Goal: Transaction & Acquisition: Purchase product/service

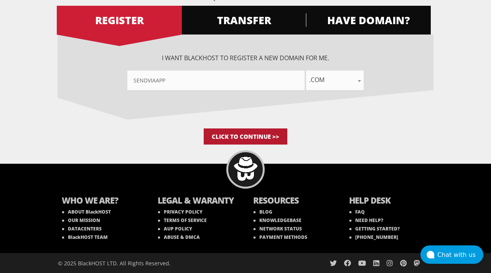
type input"] "sendviaapp"
click at [270, 134] on input "Click to Continue >>" at bounding box center [246, 137] width 84 height 16
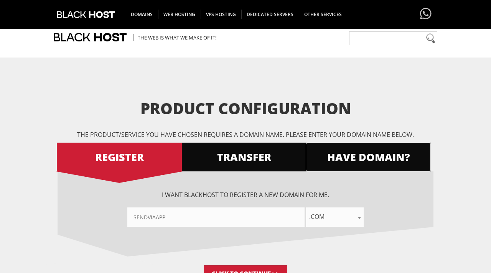
click at [374, 150] on span "HAVE DOMAIN?" at bounding box center [368, 156] width 125 height 13
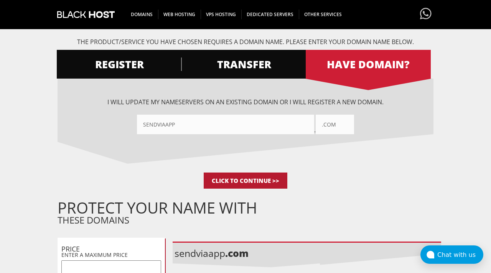
click at [253, 178] on input "Click to Continue >>" at bounding box center [246, 181] width 84 height 16
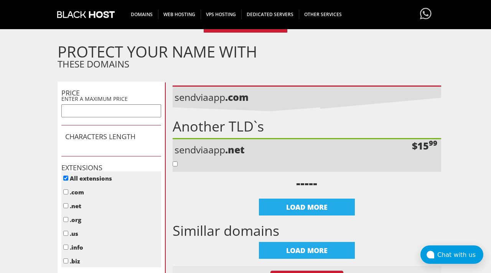
scroll to position [391, 0]
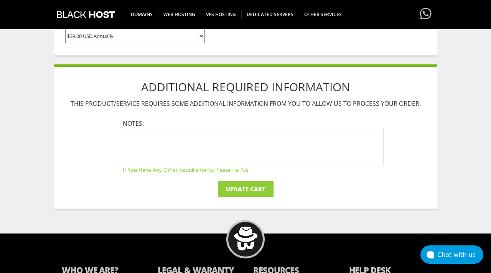
scroll to position [87, 0]
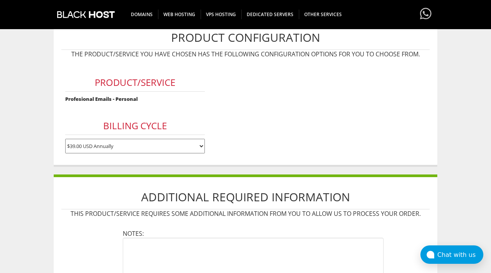
click at [155, 147] on select "$39.00 USD Annually" at bounding box center [135, 146] width 140 height 15
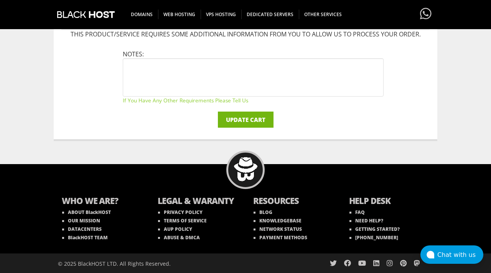
scroll to position [252, 0]
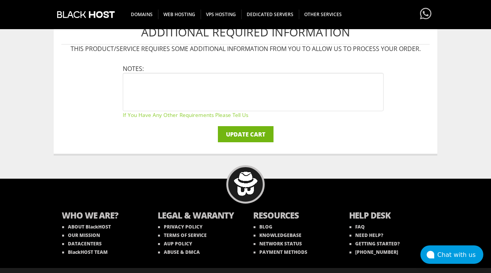
click at [252, 132] on input "Update Cart" at bounding box center [246, 134] width 56 height 16
